Goal: Find specific page/section: Find specific page/section

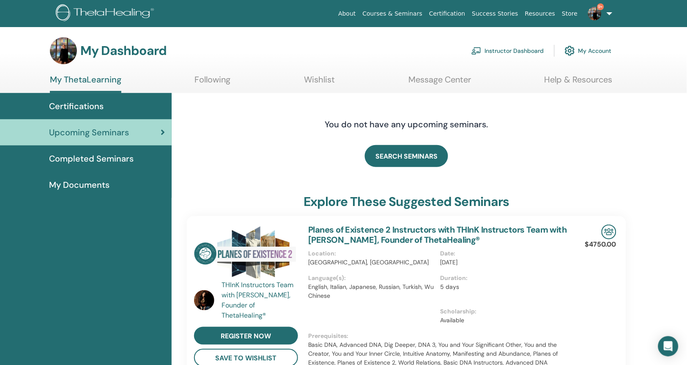
click at [519, 54] on link "Instructor Dashboard" at bounding box center [508, 50] width 73 height 19
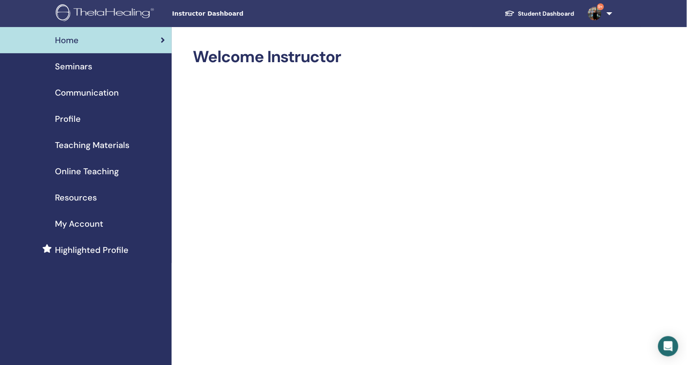
click at [88, 61] on span "Seminars" at bounding box center [73, 66] width 37 height 13
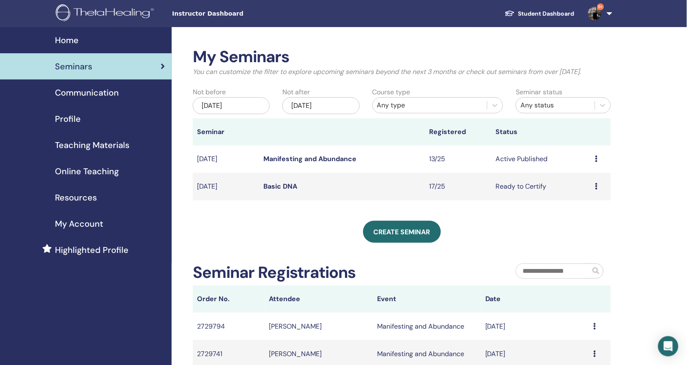
click at [597, 190] on icon at bounding box center [597, 186] width 3 height 7
click at [629, 191] on div "My Seminars You can customize the filter to explore upcoming seminars beyond th…" at bounding box center [430, 292] width 516 height 531
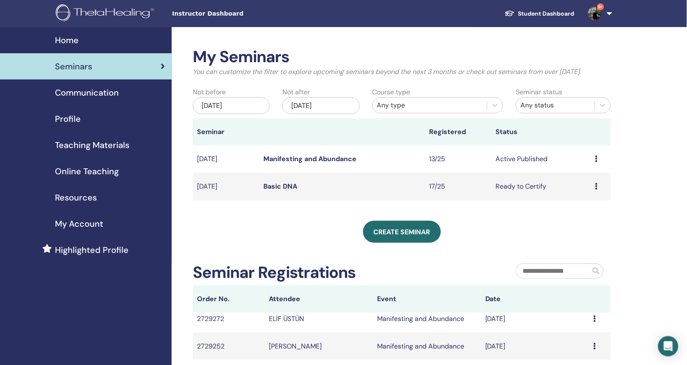
click at [598, 190] on icon at bounding box center [597, 186] width 3 height 7
click at [618, 193] on div "My Seminars You can customize the filter to explore upcoming seminars beyond th…" at bounding box center [430, 292] width 516 height 531
click at [107, 144] on span "Teaching Materials" at bounding box center [92, 145] width 74 height 13
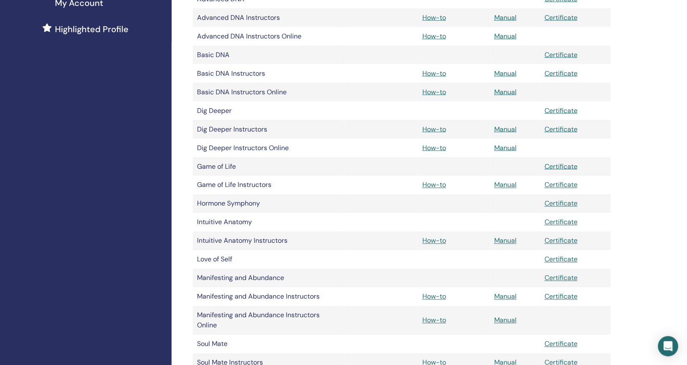
scroll to position [219, 0]
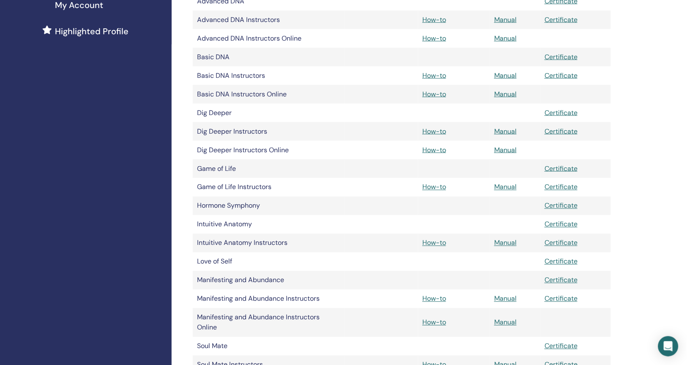
click at [502, 303] on link "Manual" at bounding box center [506, 298] width 22 height 9
